Goal: Task Accomplishment & Management: Manage account settings

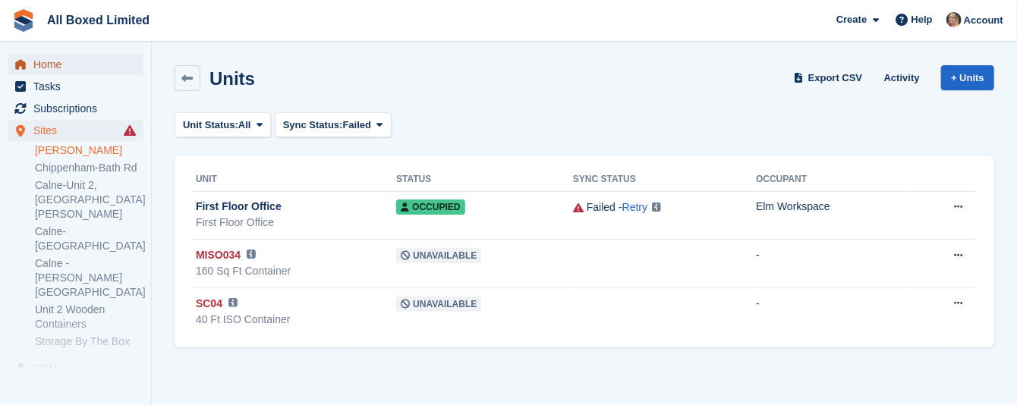
click at [49, 63] on span "Home" at bounding box center [78, 64] width 91 height 21
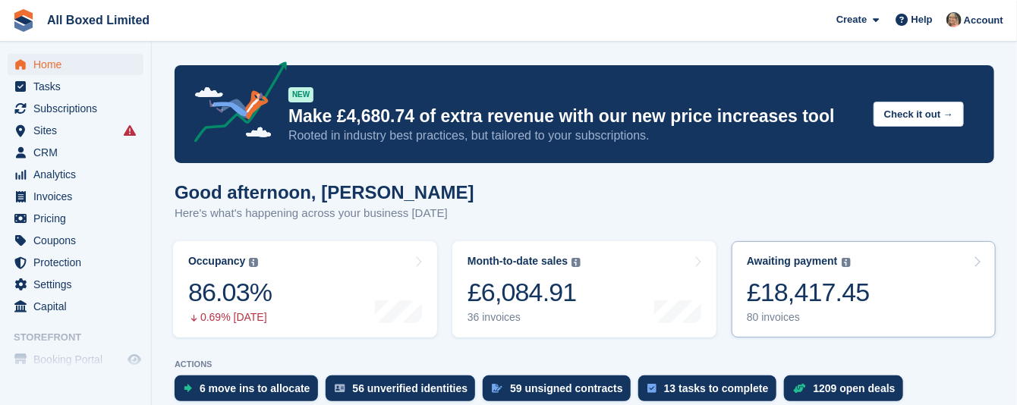
click at [767, 318] on div "80 invoices" at bounding box center [808, 317] width 123 height 13
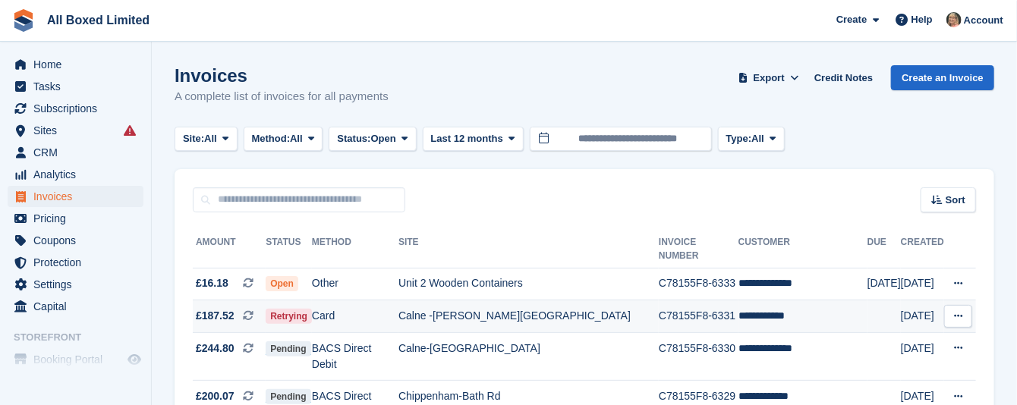
click at [502, 304] on td "Calne -[PERSON_NAME][GEOGRAPHIC_DATA]" at bounding box center [528, 317] width 260 height 33
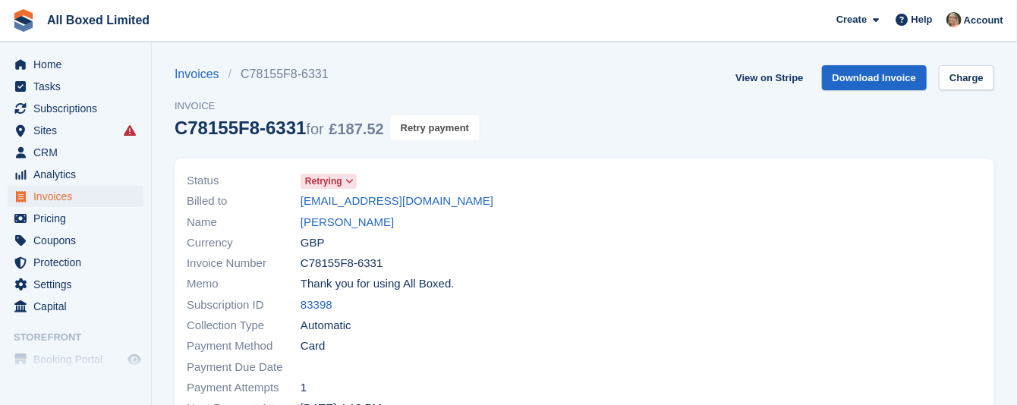
drag, startPoint x: 413, startPoint y: 128, endPoint x: 625, endPoint y: 68, distance: 220.1
click at [413, 127] on button "Retry payment" at bounding box center [435, 127] width 90 height 25
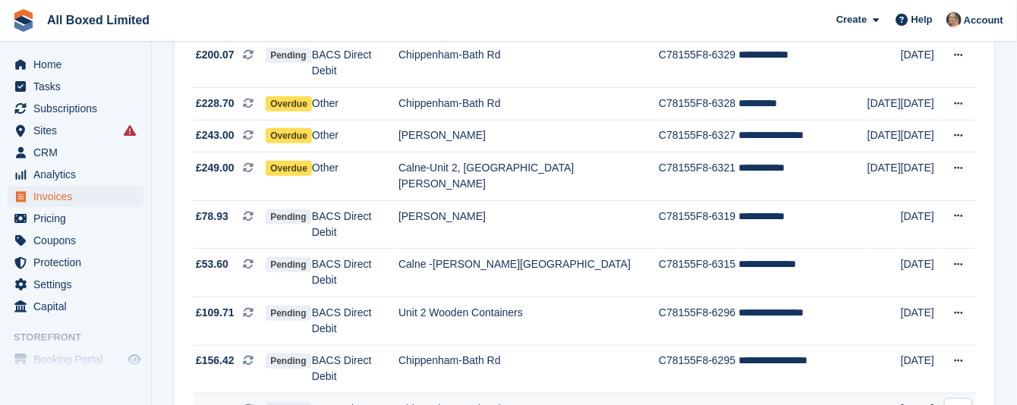
scroll to position [228, 0]
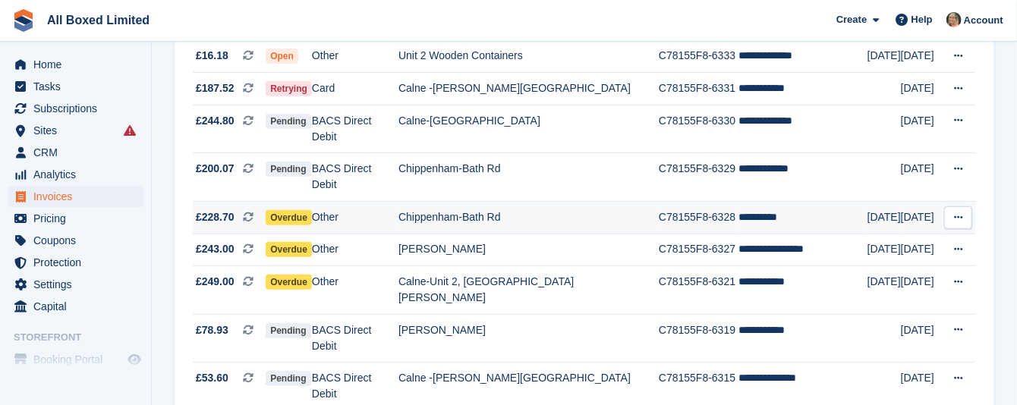
click at [457, 202] on td "Chippenham-Bath Rd" at bounding box center [528, 218] width 260 height 33
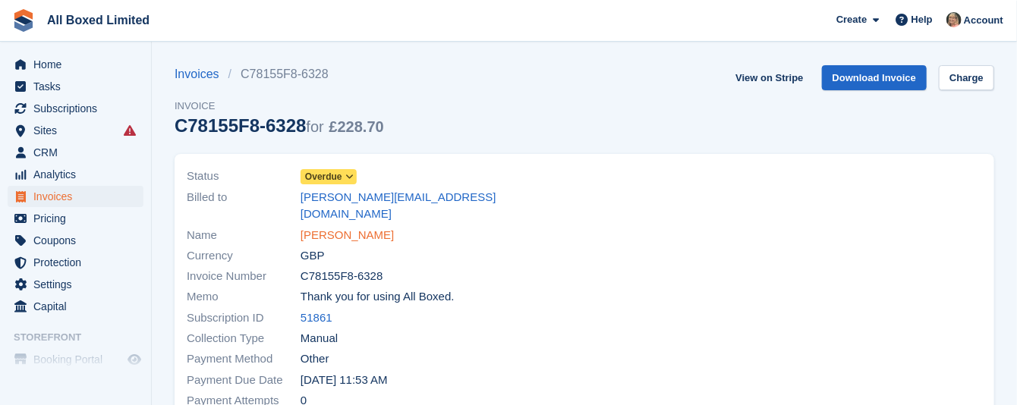
click at [339, 227] on link "Molly Hill" at bounding box center [347, 235] width 93 height 17
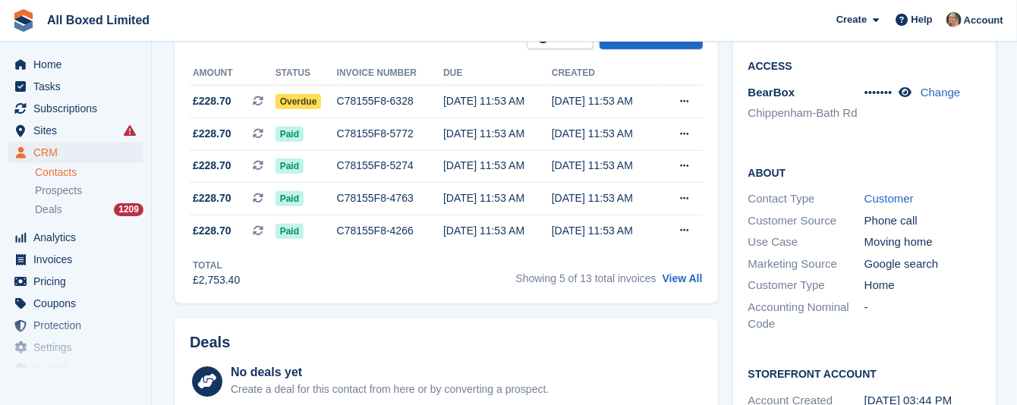
scroll to position [342, 0]
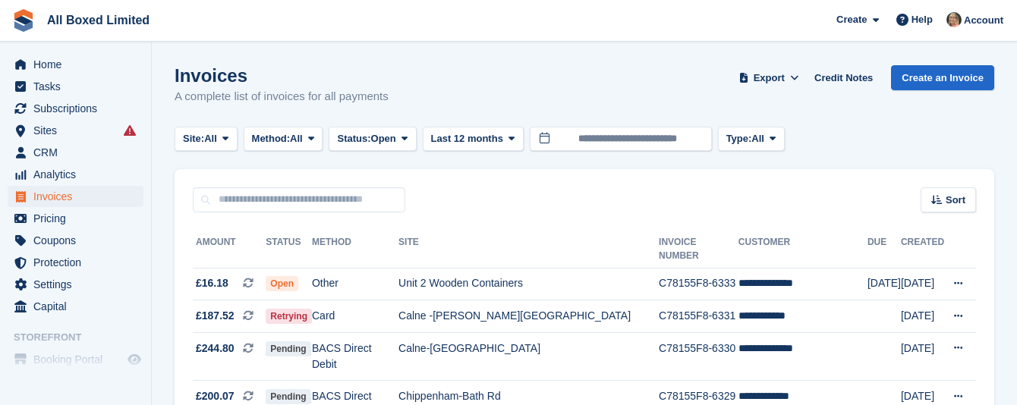
scroll to position [228, 0]
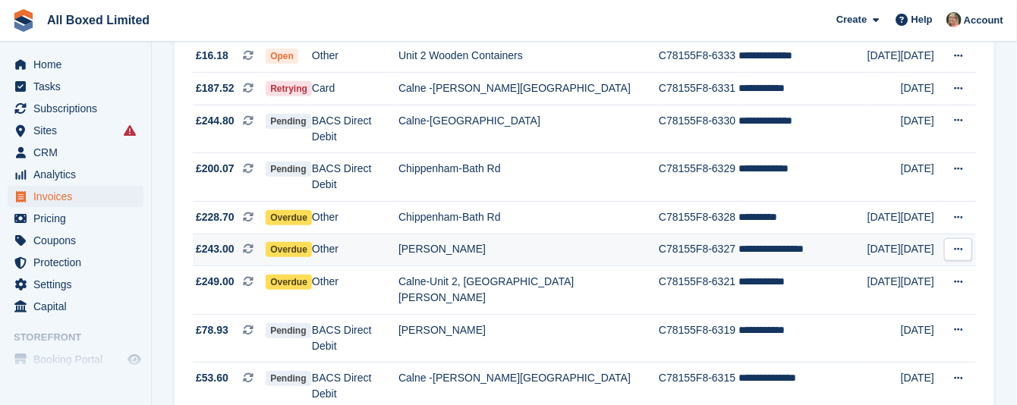
click at [469, 234] on td "[PERSON_NAME]" at bounding box center [528, 250] width 260 height 33
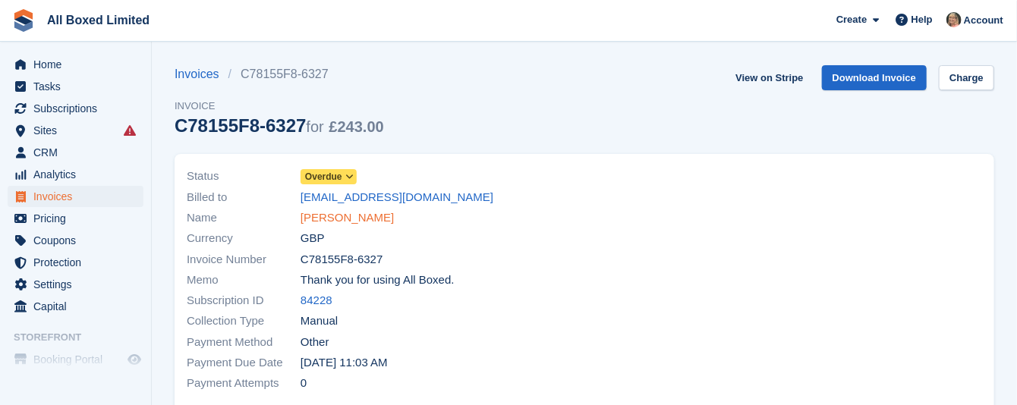
click at [328, 220] on link "[PERSON_NAME]" at bounding box center [347, 217] width 93 height 17
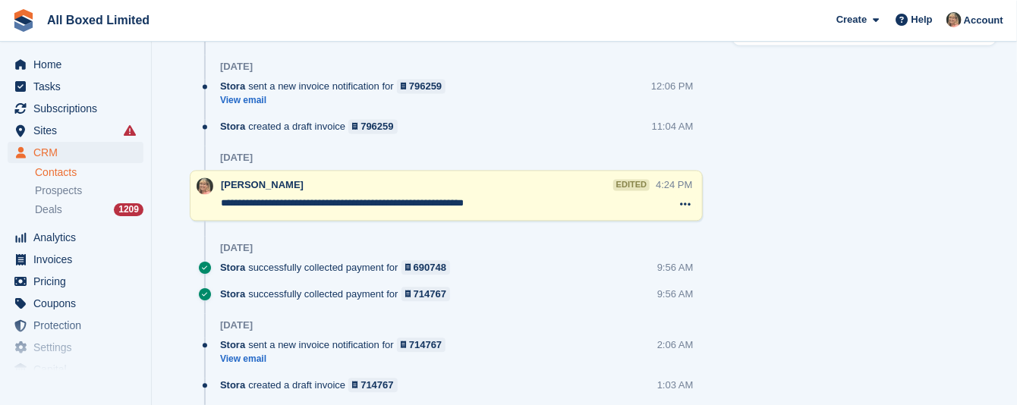
scroll to position [1366, 0]
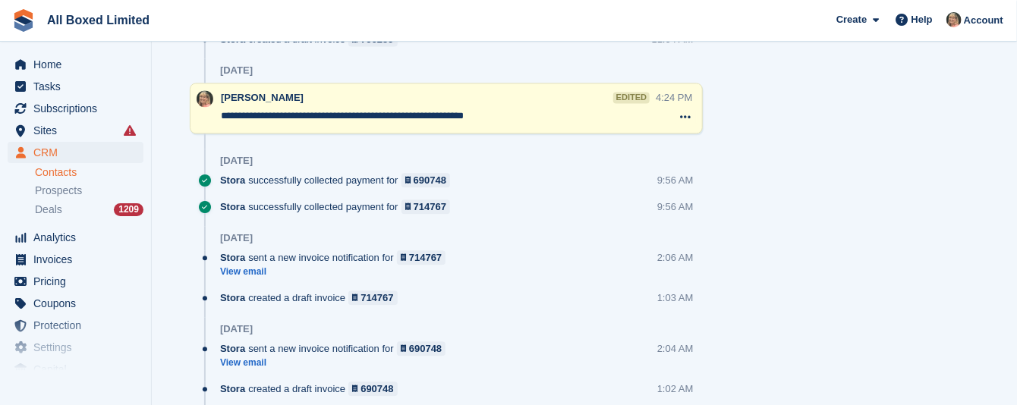
drag, startPoint x: 538, startPoint y: 120, endPoint x: 216, endPoint y: 124, distance: 321.9
click at [216, 124] on div "**********" at bounding box center [446, 108] width 513 height 51
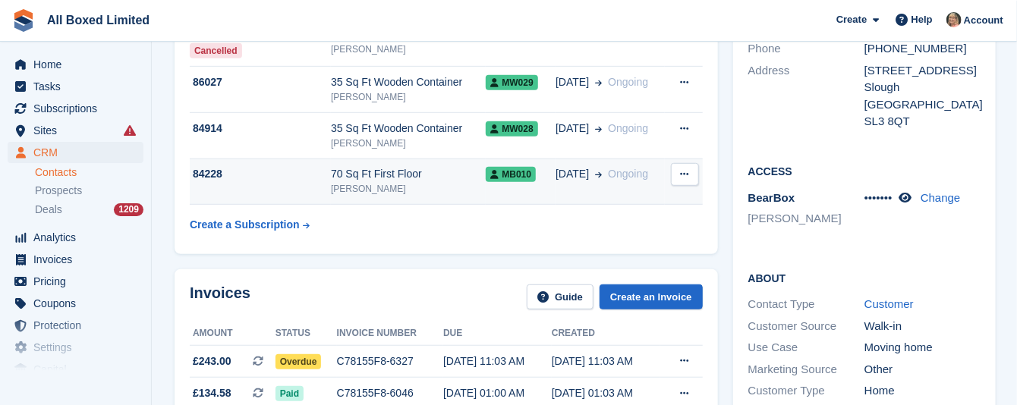
scroll to position [0, 0]
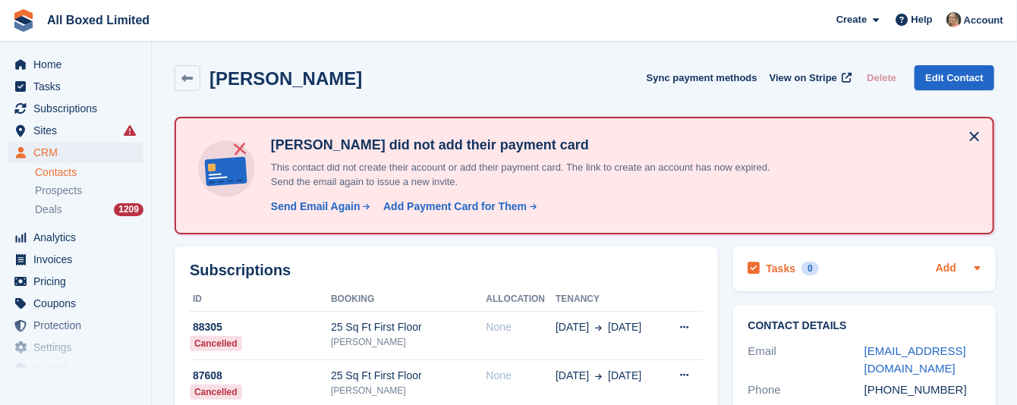
click at [952, 269] on link "Add" at bounding box center [946, 268] width 20 height 17
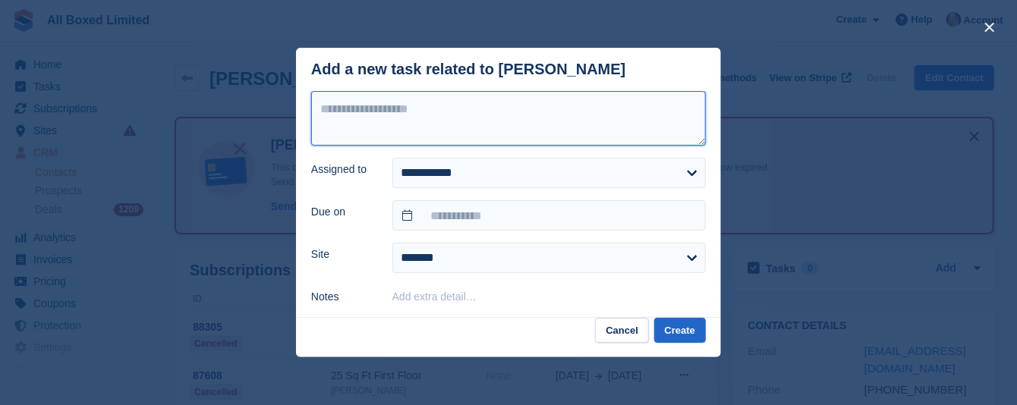
click at [520, 115] on textarea at bounding box center [508, 118] width 395 height 55
paste textarea "**********"
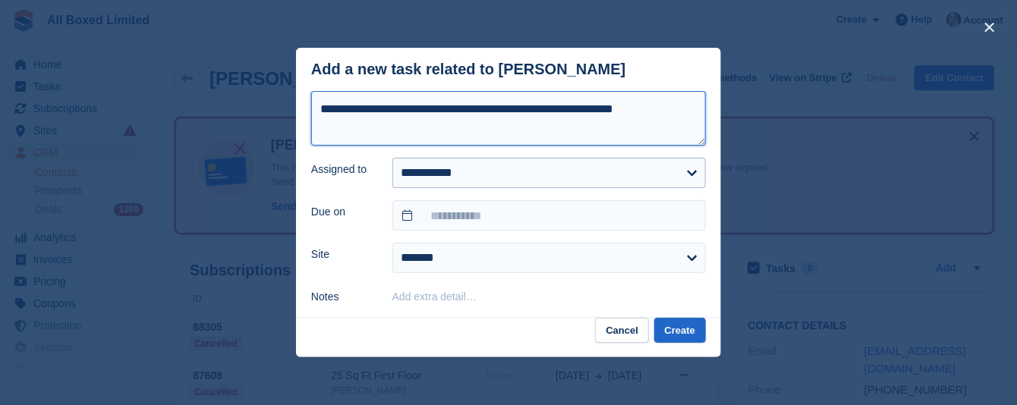
type textarea "**********"
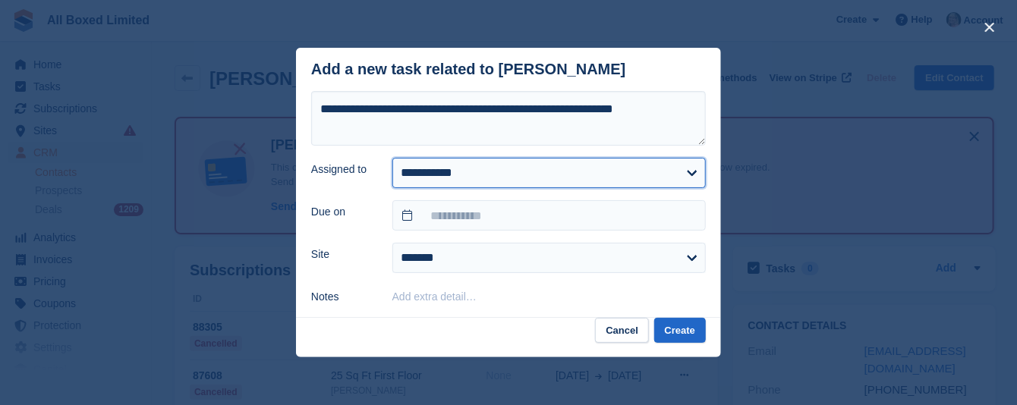
click at [541, 178] on select "**********" at bounding box center [548, 173] width 313 height 30
select select "****"
click at [392, 158] on select "**********" at bounding box center [548, 173] width 313 height 30
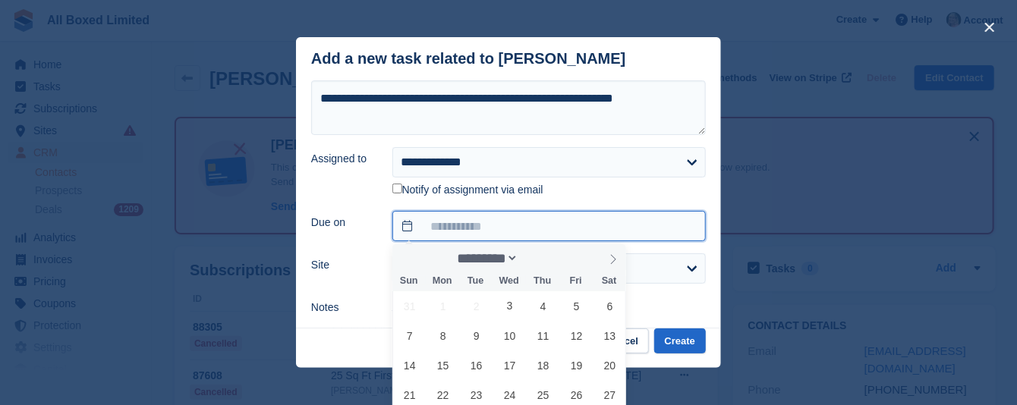
click at [461, 225] on input "text" at bounding box center [548, 226] width 313 height 30
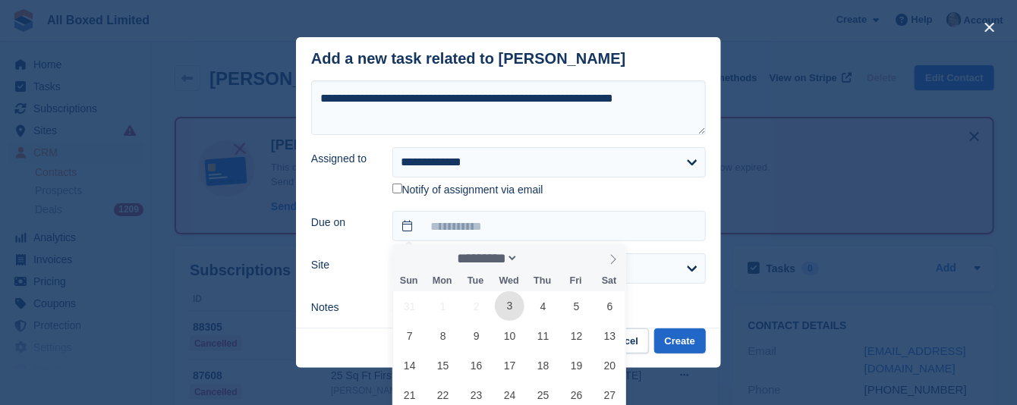
click at [509, 306] on span "3" at bounding box center [510, 306] width 30 height 30
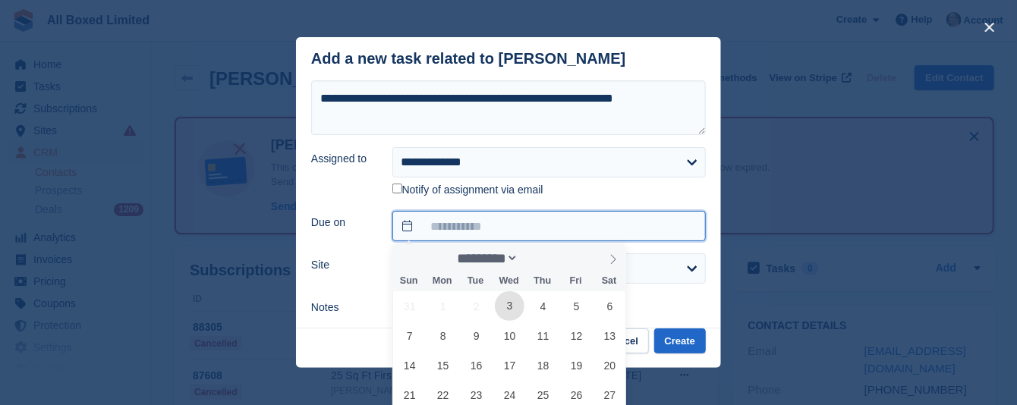
type input "**********"
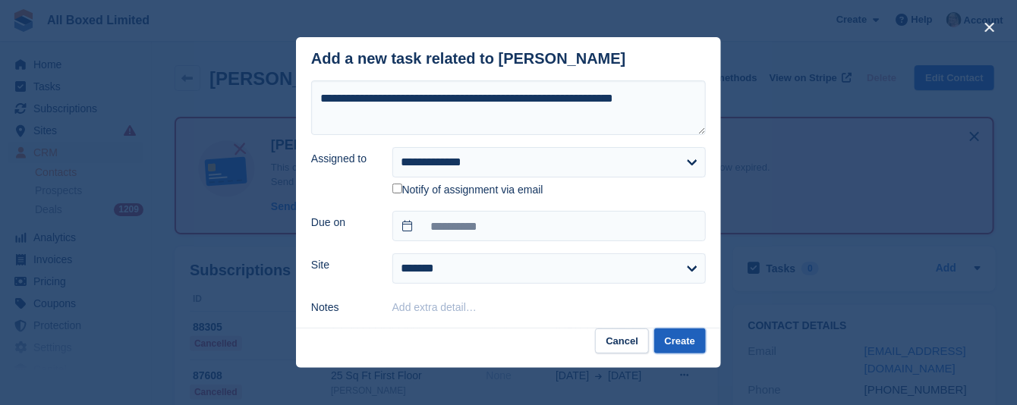
click at [679, 342] on button "Create" at bounding box center [680, 341] width 52 height 25
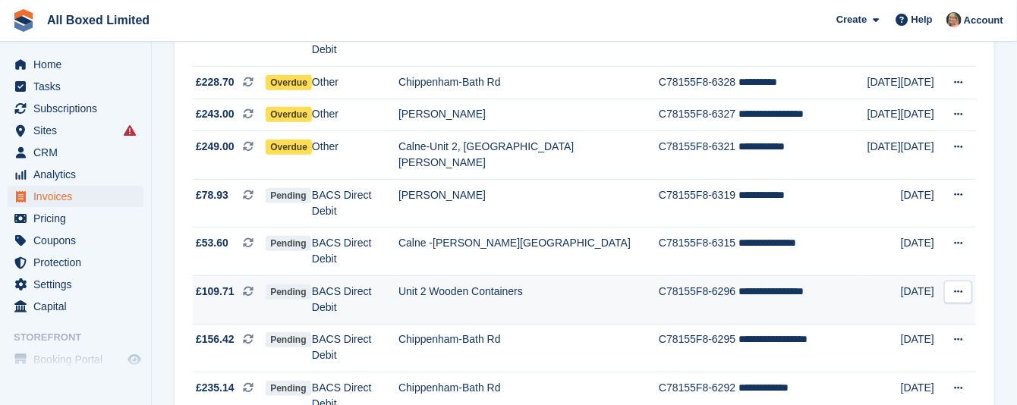
scroll to position [455, 0]
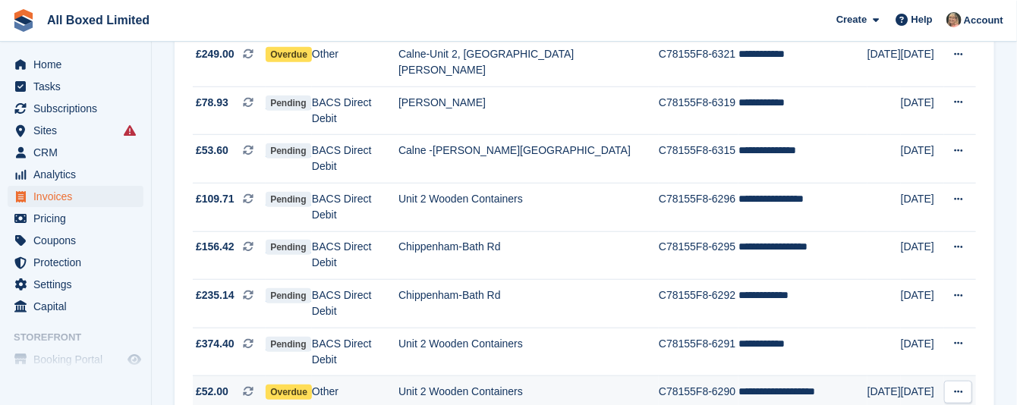
click at [516, 376] on td "Unit 2 Wooden Containers" at bounding box center [528, 392] width 260 height 33
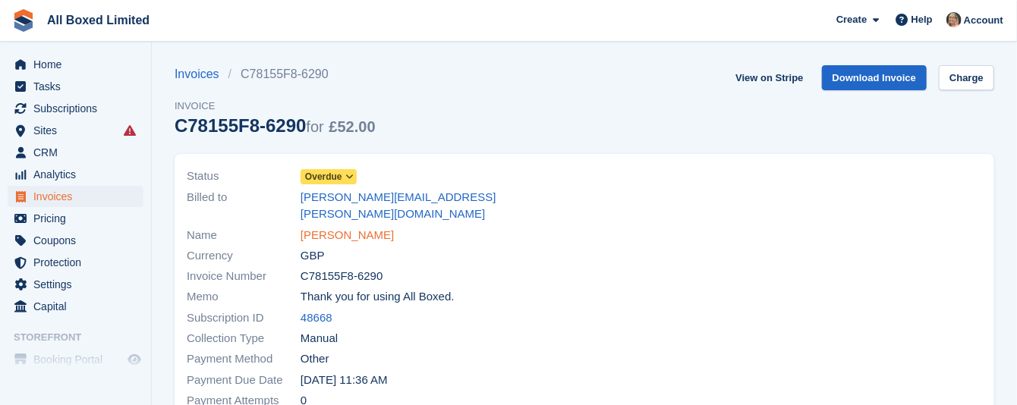
click at [394, 227] on link "[PERSON_NAME]" at bounding box center [347, 235] width 93 height 17
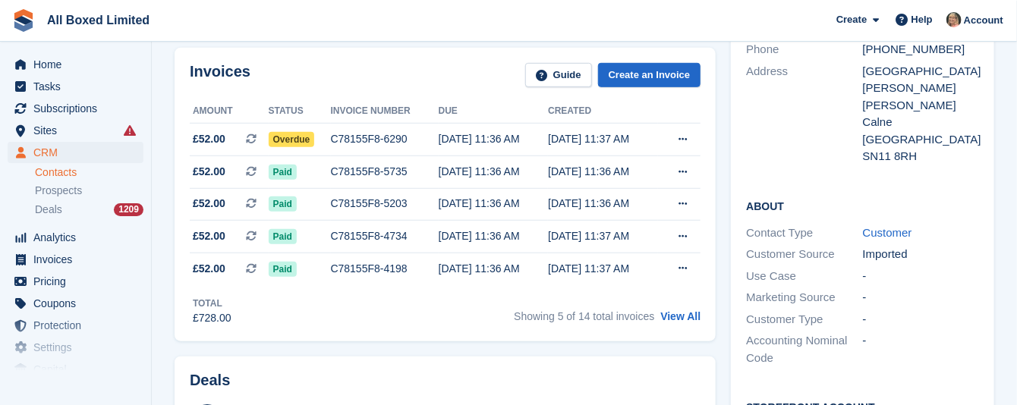
scroll to position [289, 0]
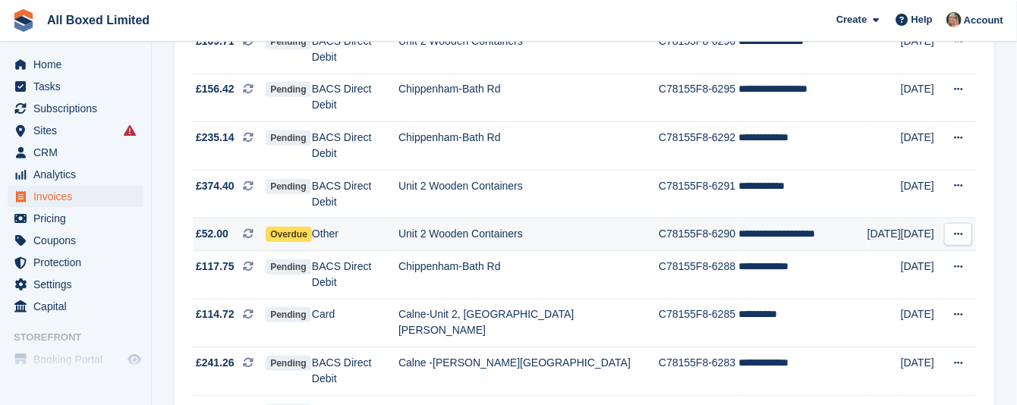
scroll to position [683, 0]
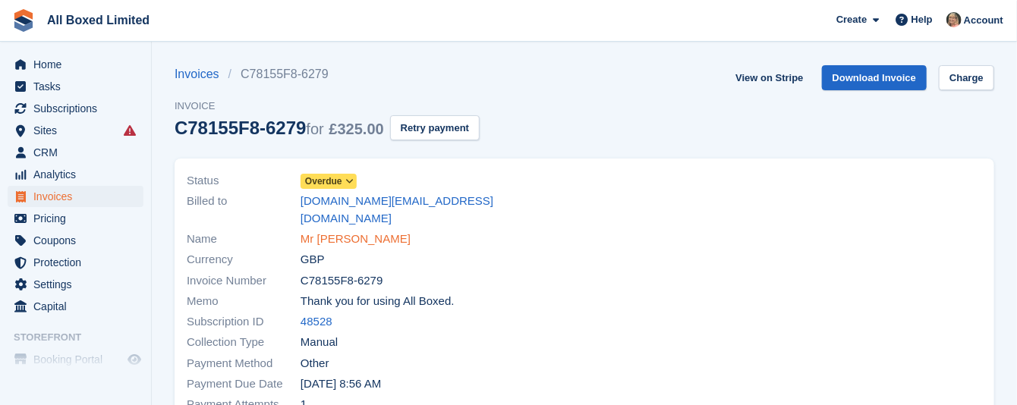
click at [317, 231] on link "Mr [PERSON_NAME]" at bounding box center [356, 239] width 110 height 17
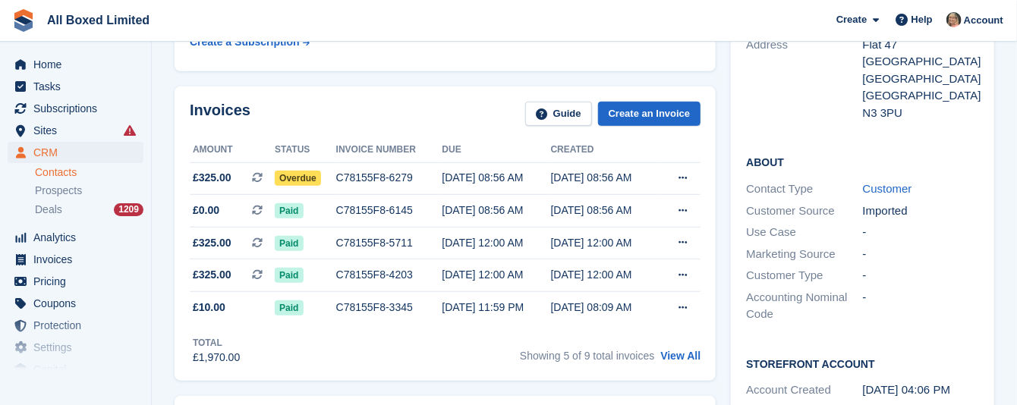
scroll to position [342, 0]
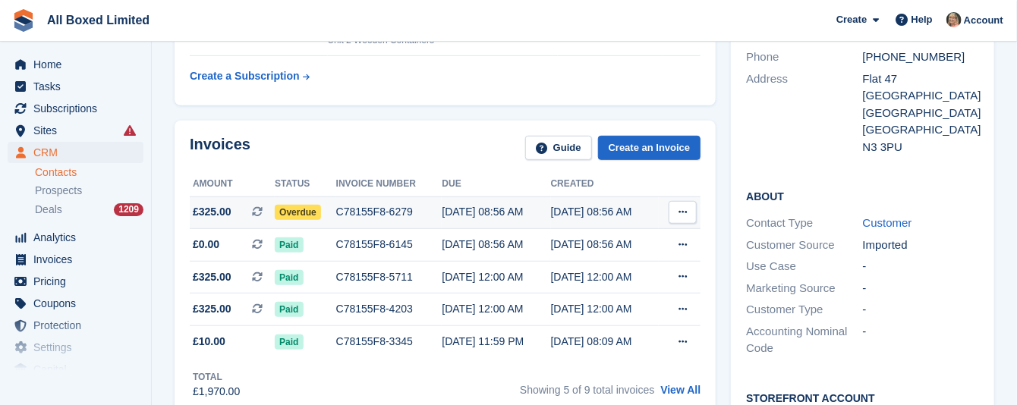
click at [374, 213] on div "C78155F8-6279" at bounding box center [389, 212] width 106 height 16
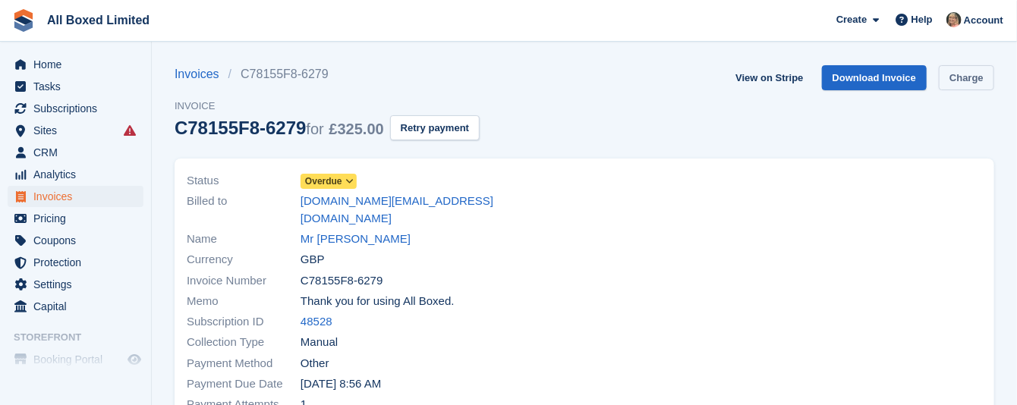
click at [968, 78] on link "Charge" at bounding box center [966, 77] width 55 height 25
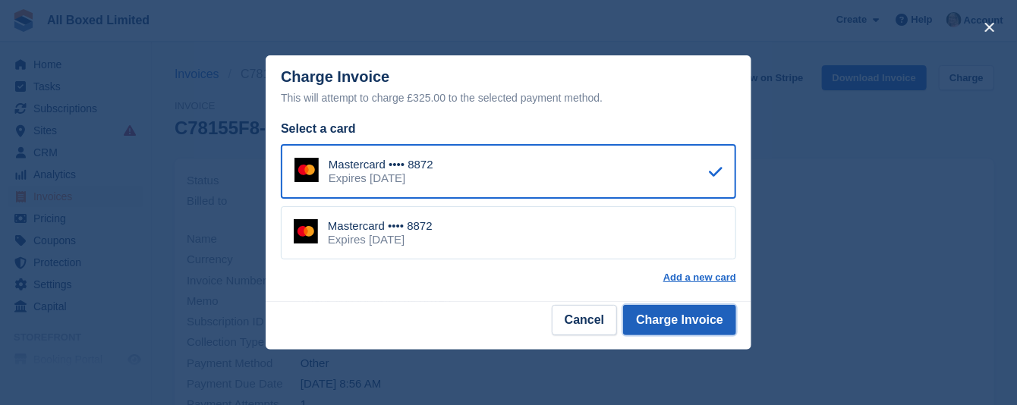
click at [678, 318] on button "Charge Invoice" at bounding box center [679, 320] width 113 height 30
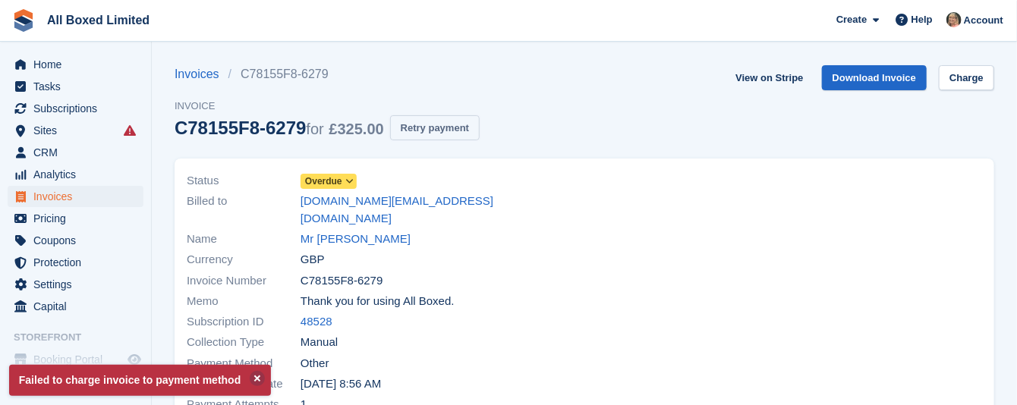
click at [419, 129] on button "Retry payment" at bounding box center [435, 127] width 90 height 25
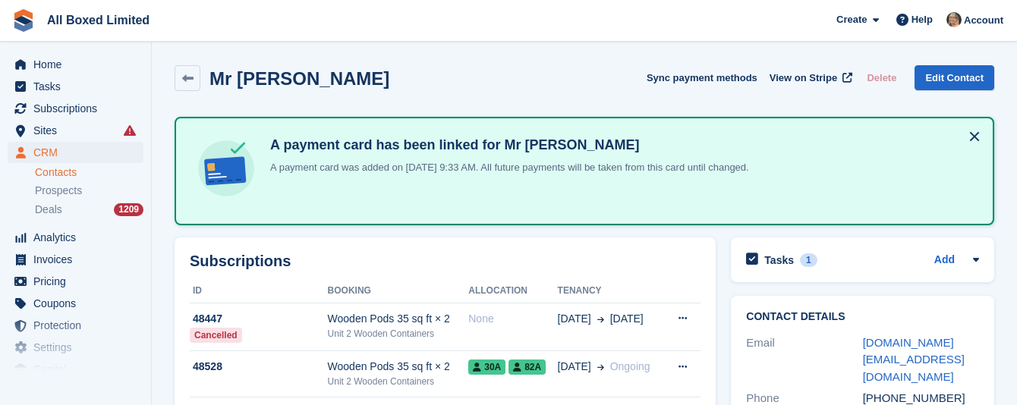
scroll to position [342, 0]
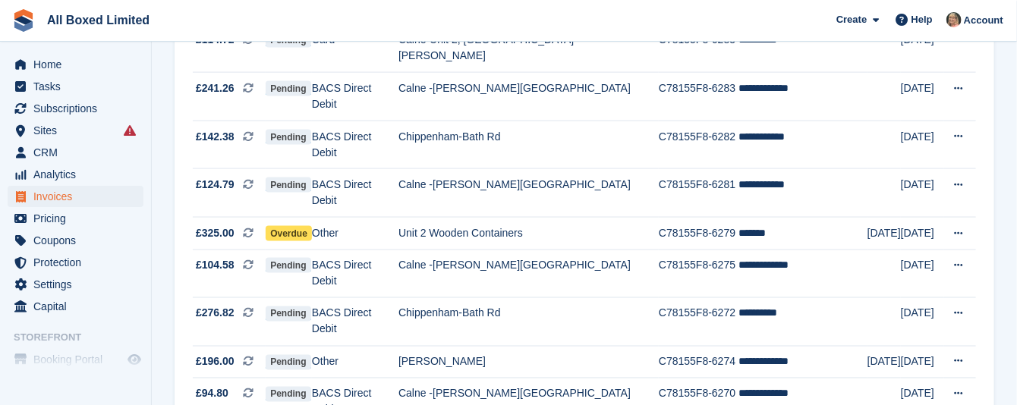
scroll to position [911, 0]
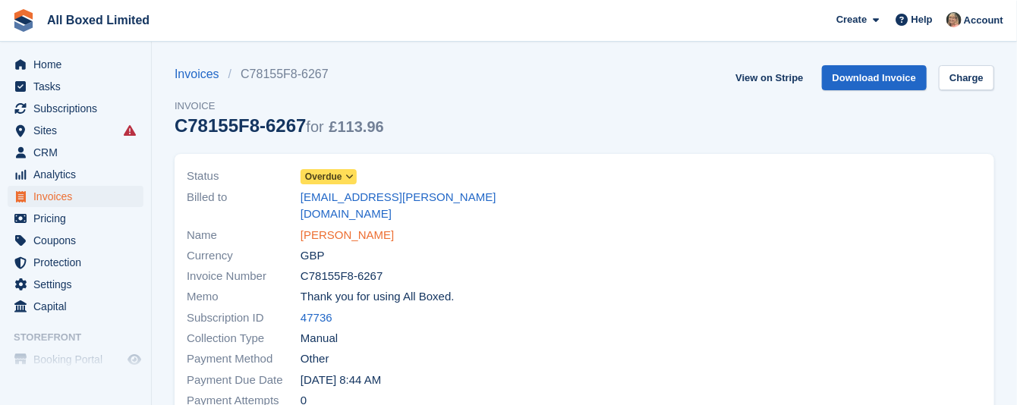
click at [390, 227] on link "[PERSON_NAME]" at bounding box center [347, 235] width 93 height 17
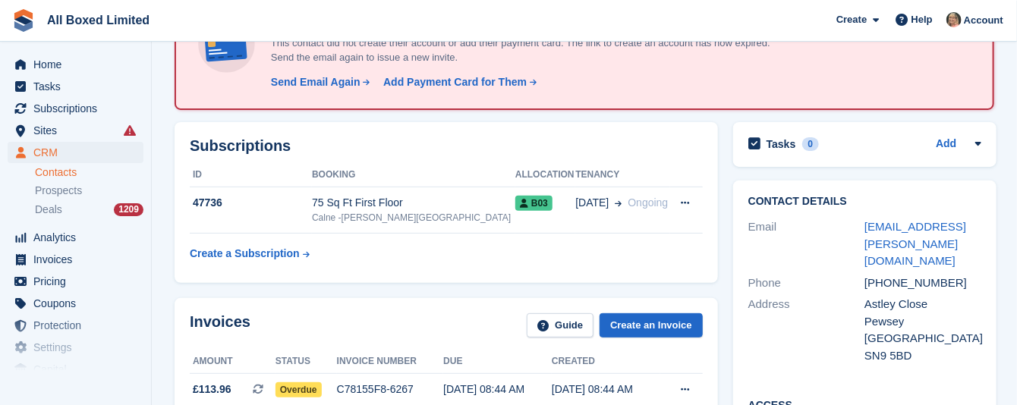
scroll to position [114, 0]
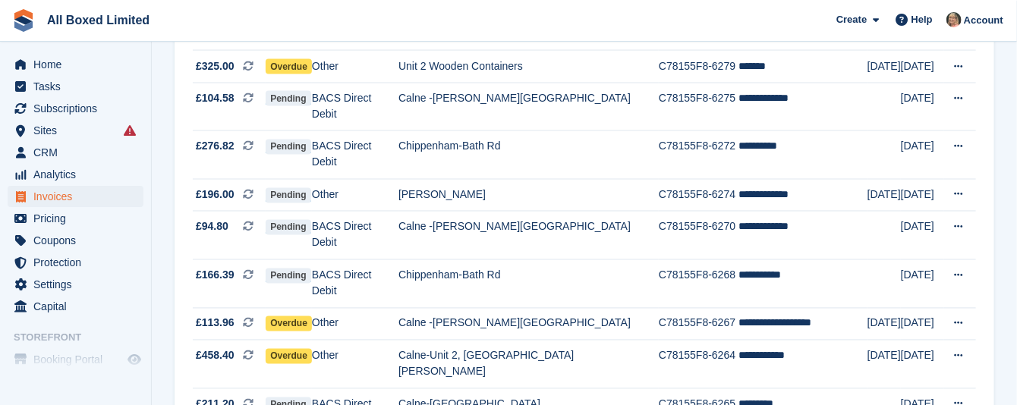
scroll to position [1025, 0]
